Goal: Task Accomplishment & Management: Manage account settings

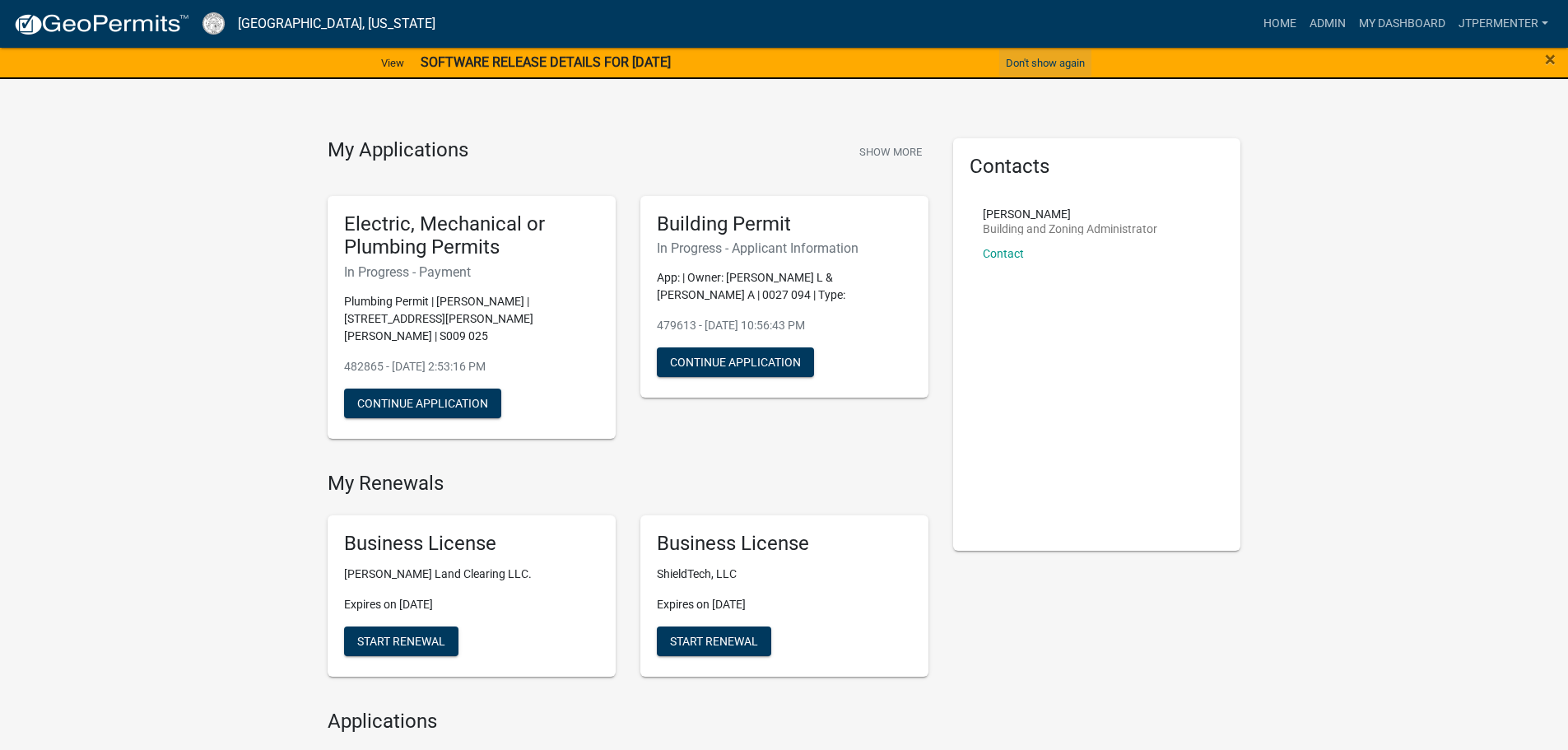
click at [1064, 59] on button "Don't show again" at bounding box center [1045, 63] width 92 height 27
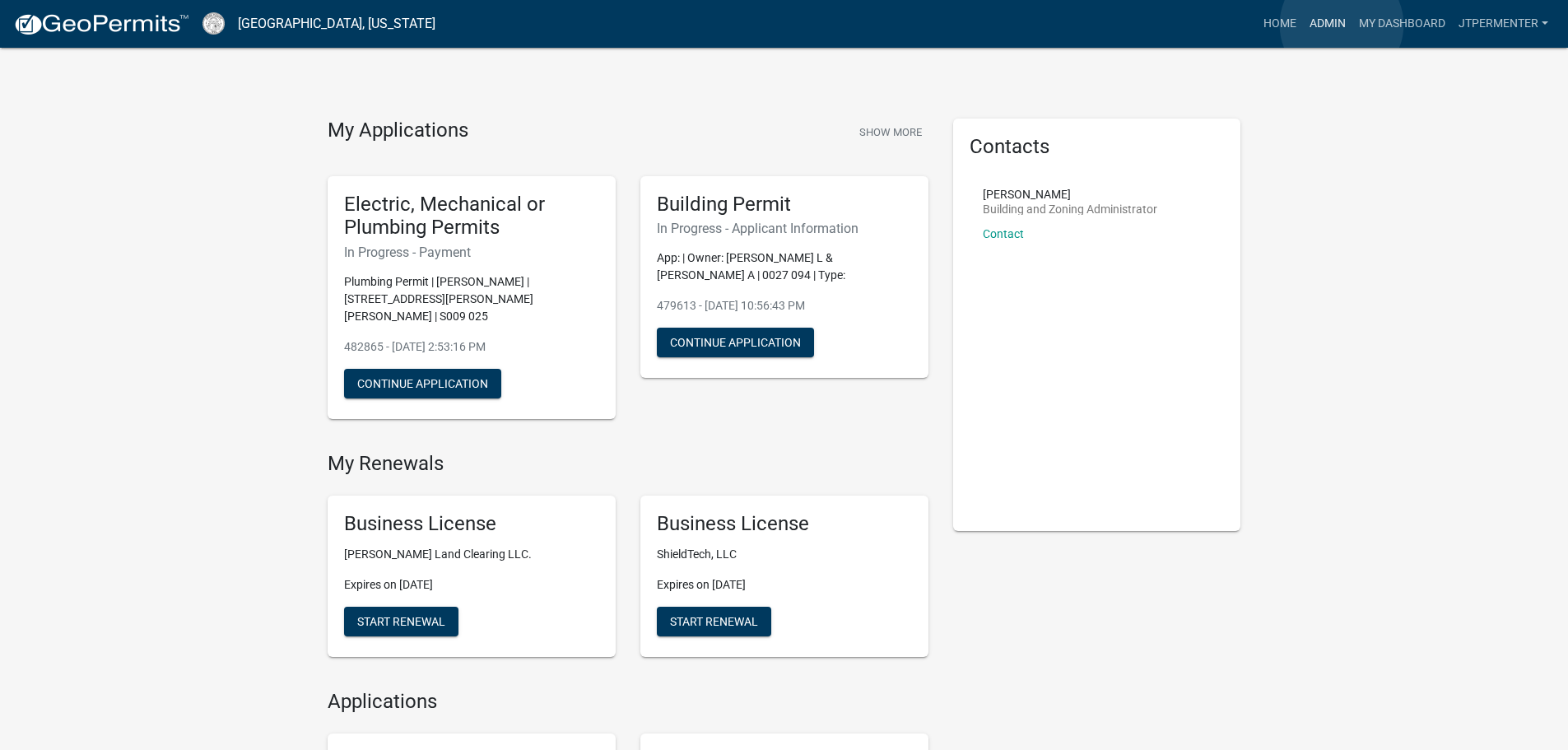
click at [1341, 24] on link "Admin" at bounding box center [1328, 24] width 49 height 31
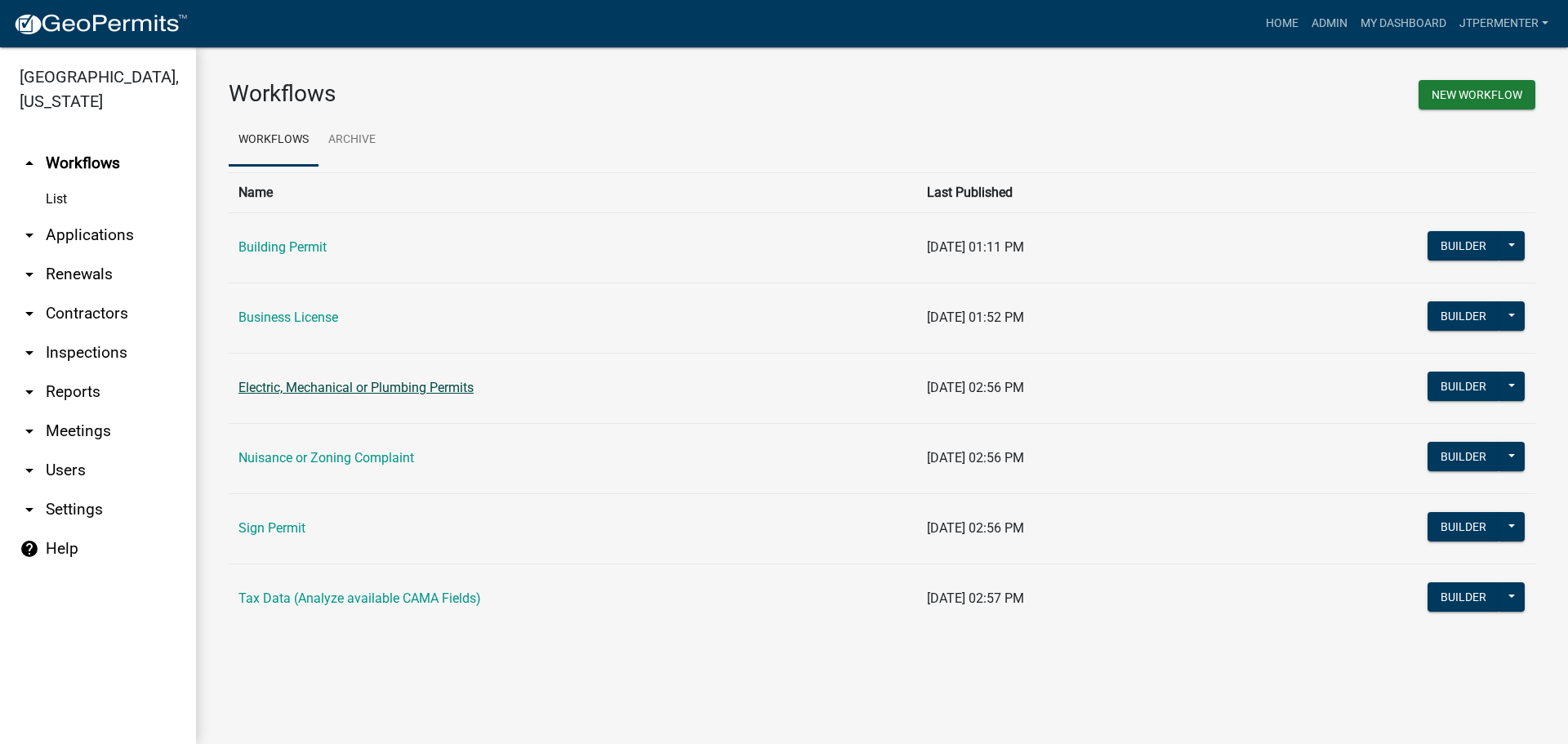
click at [289, 390] on link "Electric, Mechanical or Plumbing Permits" at bounding box center [356, 387] width 235 height 15
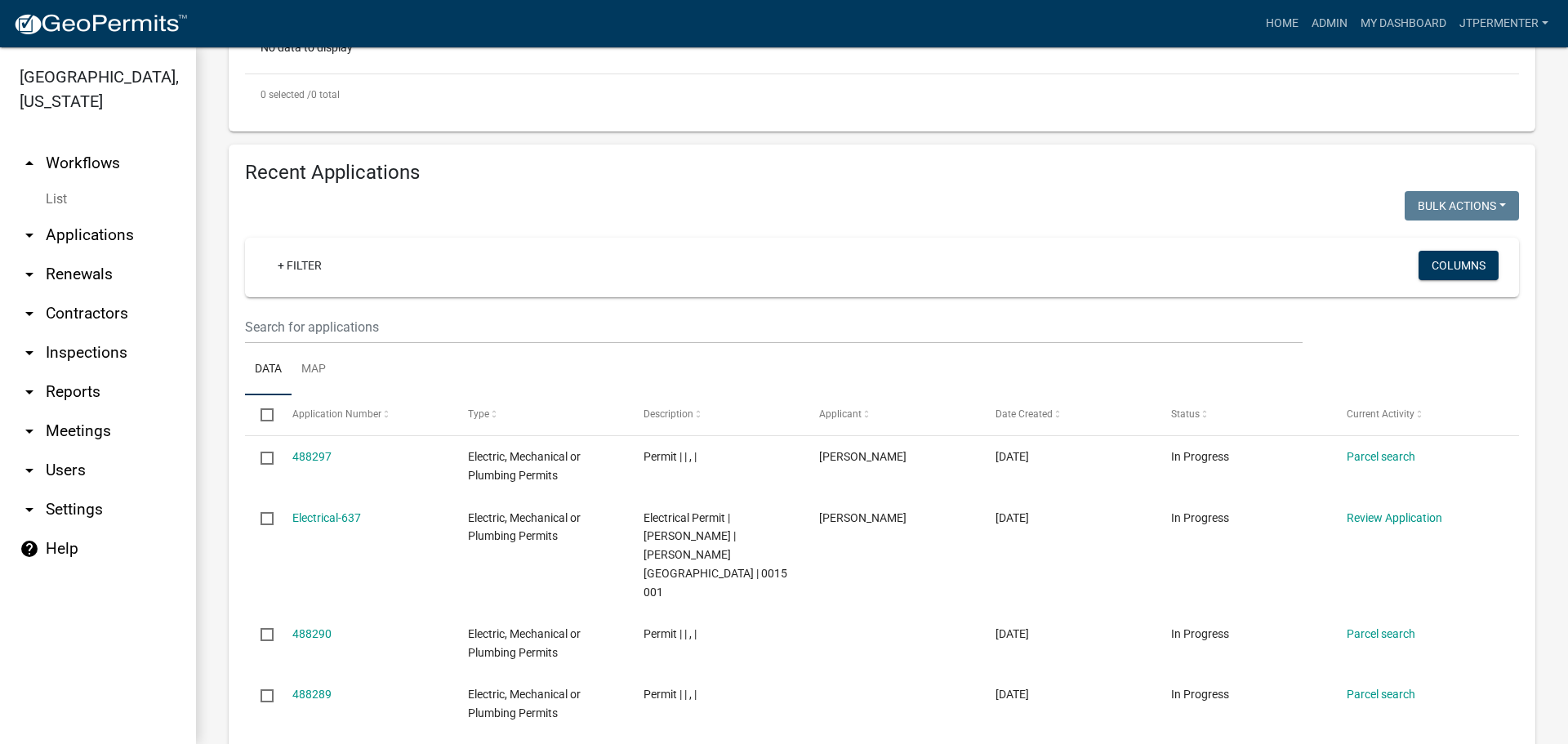
scroll to position [653, 0]
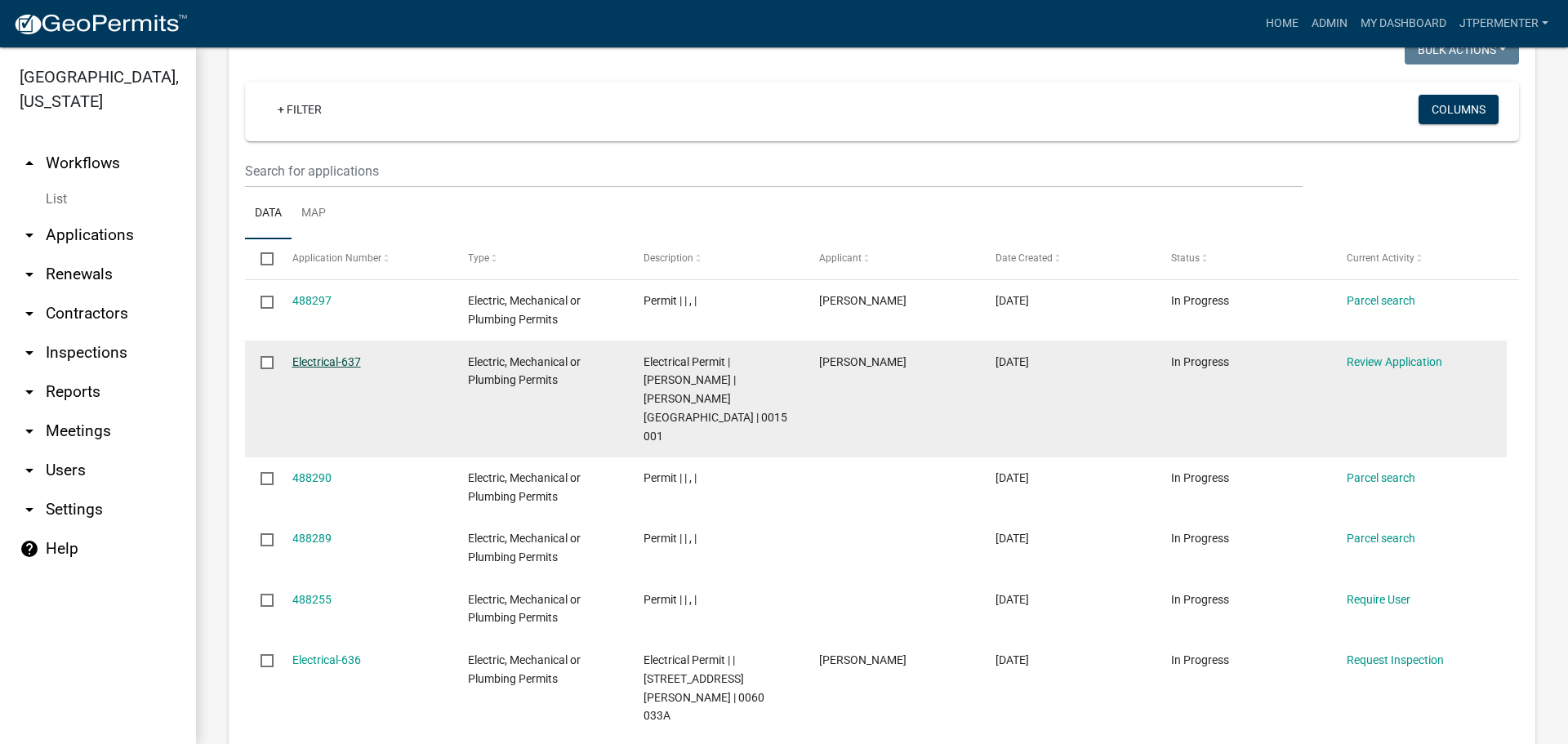
click at [346, 365] on link "Electrical-637" at bounding box center [327, 362] width 69 height 13
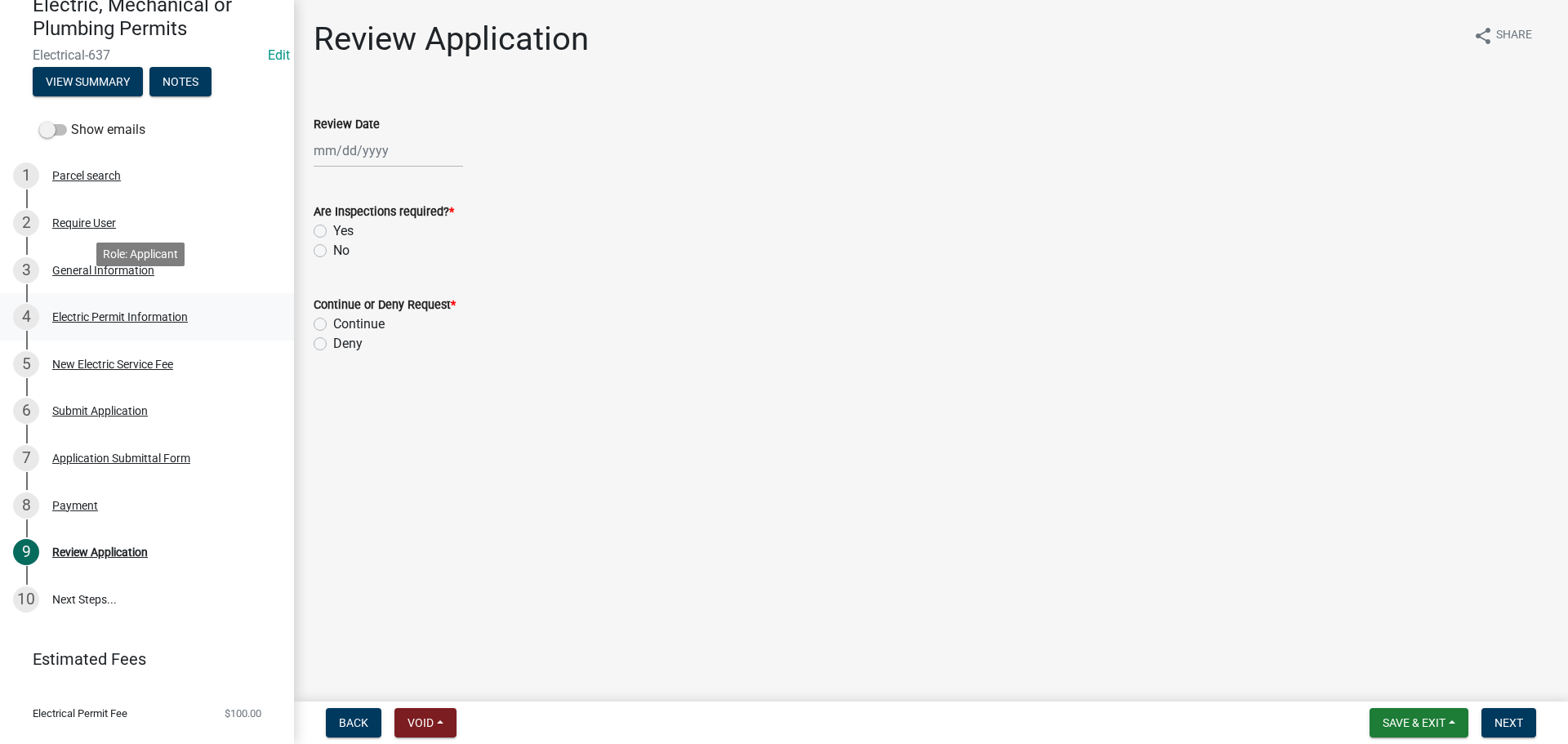
scroll to position [194, 0]
